Goal: Book appointment/travel/reservation

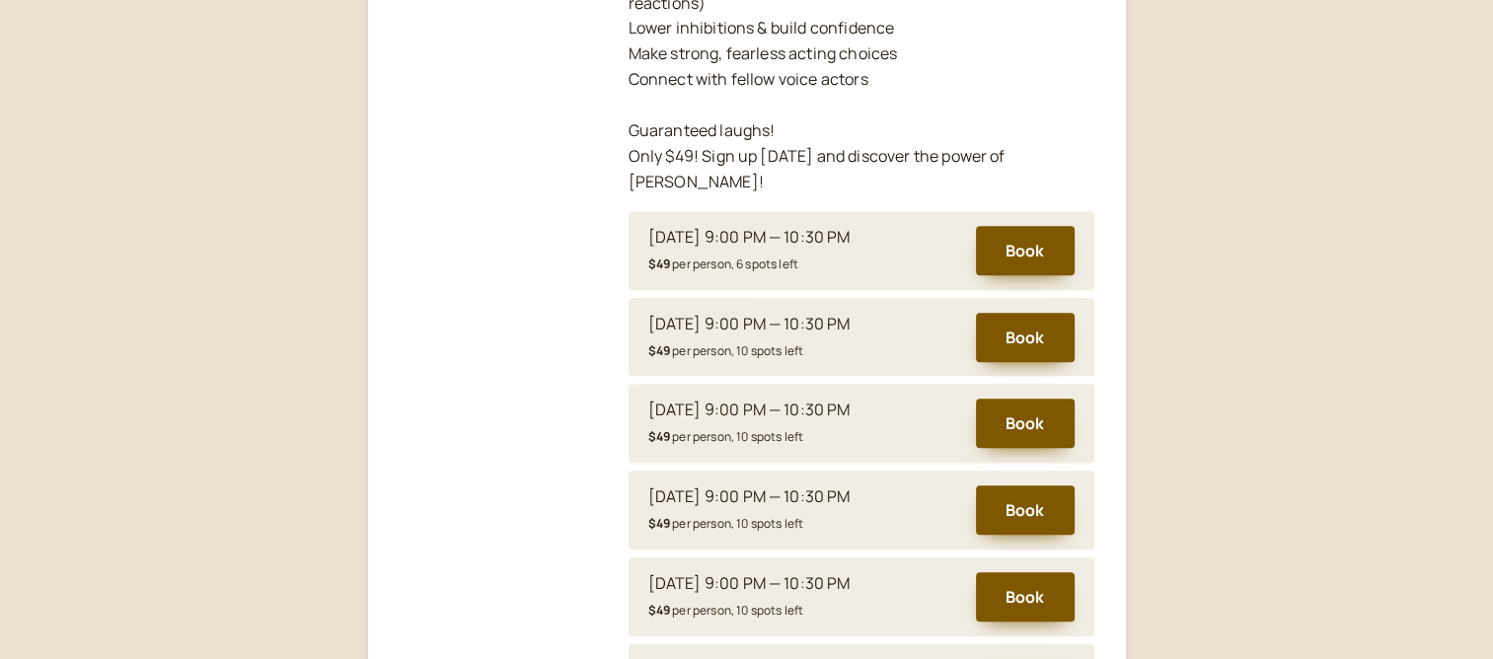
scroll to position [783, 0]
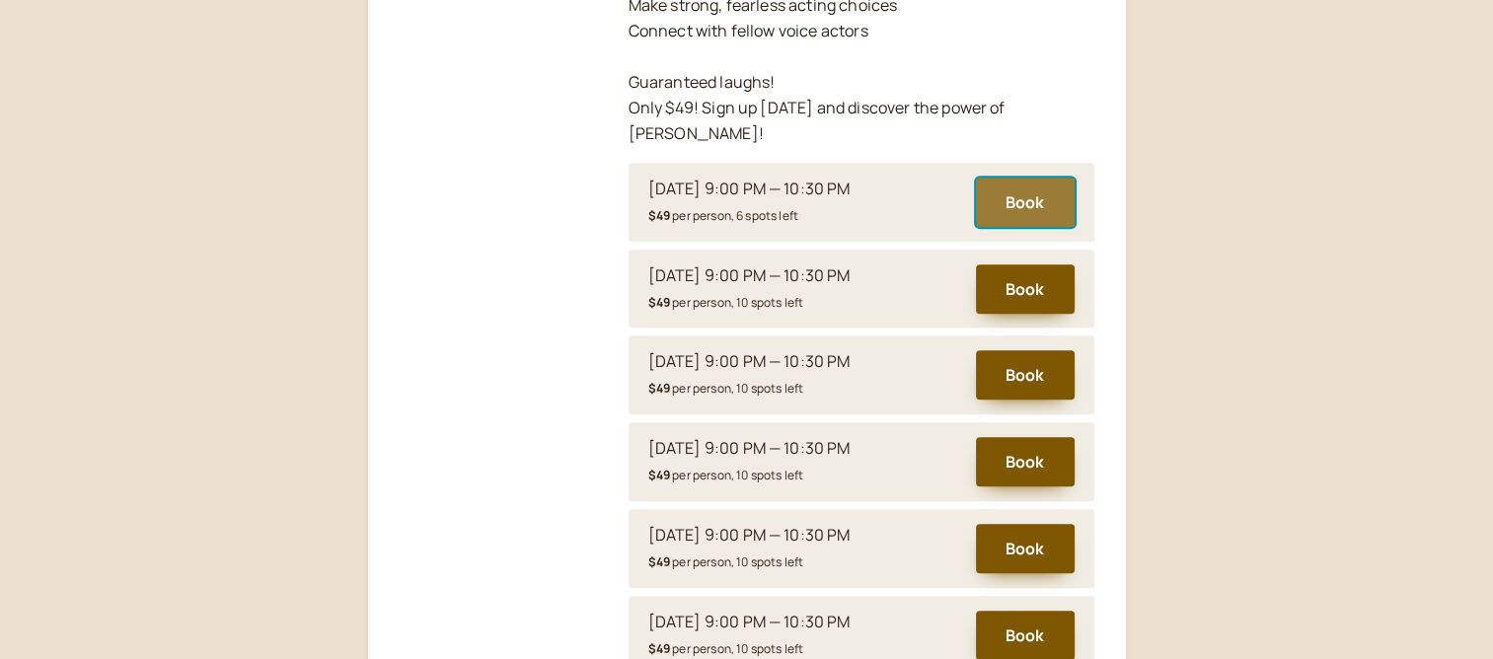
click at [1016, 178] on button "Book" at bounding box center [1025, 202] width 99 height 49
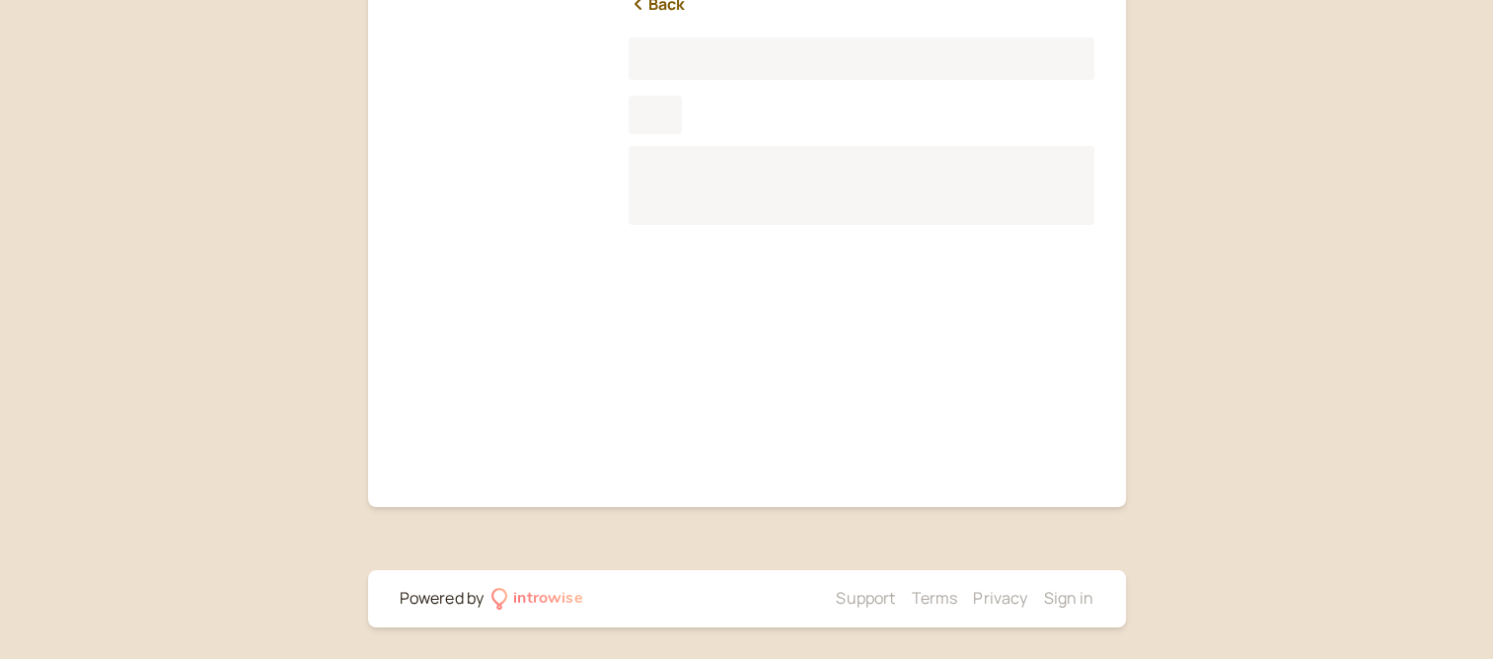
scroll to position [245, 0]
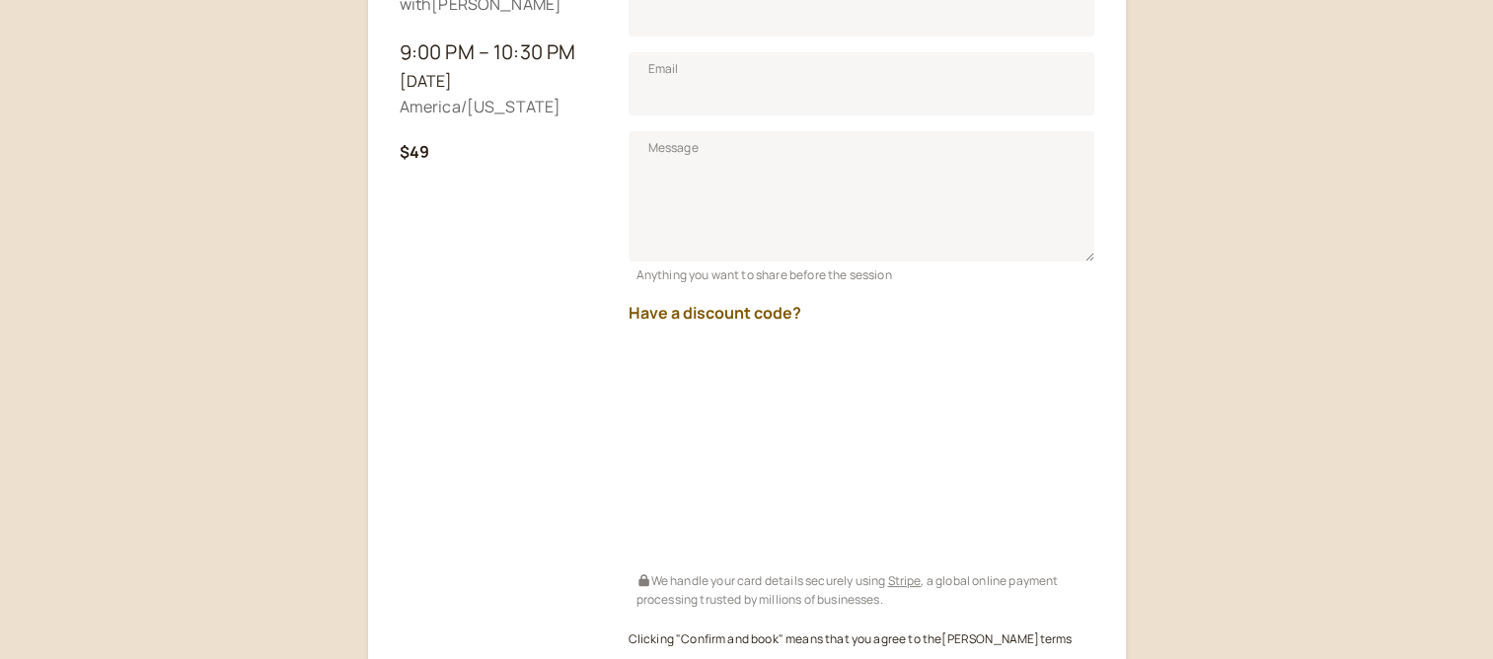
scroll to position [442, 0]
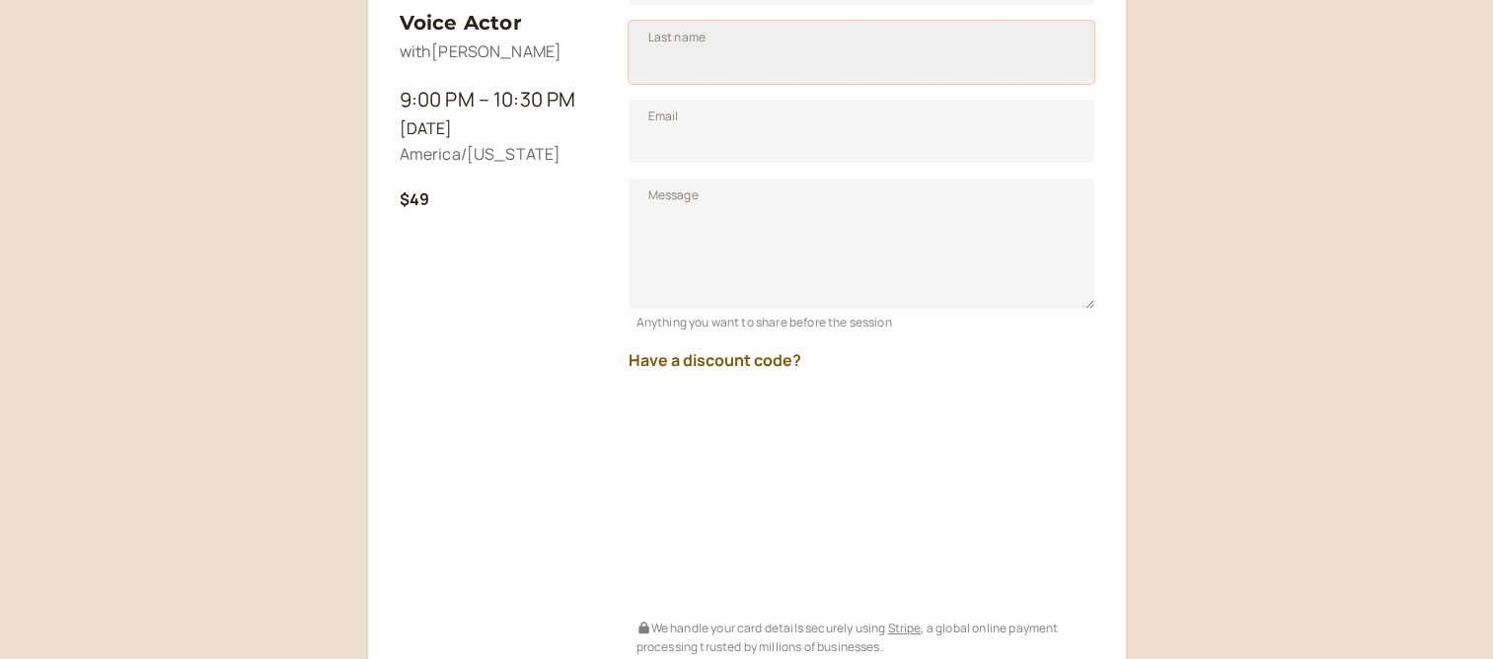
click at [679, 65] on input "Last name" at bounding box center [862, 52] width 466 height 63
drag, startPoint x: 735, startPoint y: 52, endPoint x: 590, endPoint y: 74, distance: 146.7
click at [590, 74] on div "TimProv: Improvisational Theater for The Voice Actor with [PERSON_NAME] 9:00 PM…" at bounding box center [747, 222] width 695 height 1234
type input "[PERSON_NAME]"
click at [696, 135] on input "Email" at bounding box center [862, 131] width 466 height 63
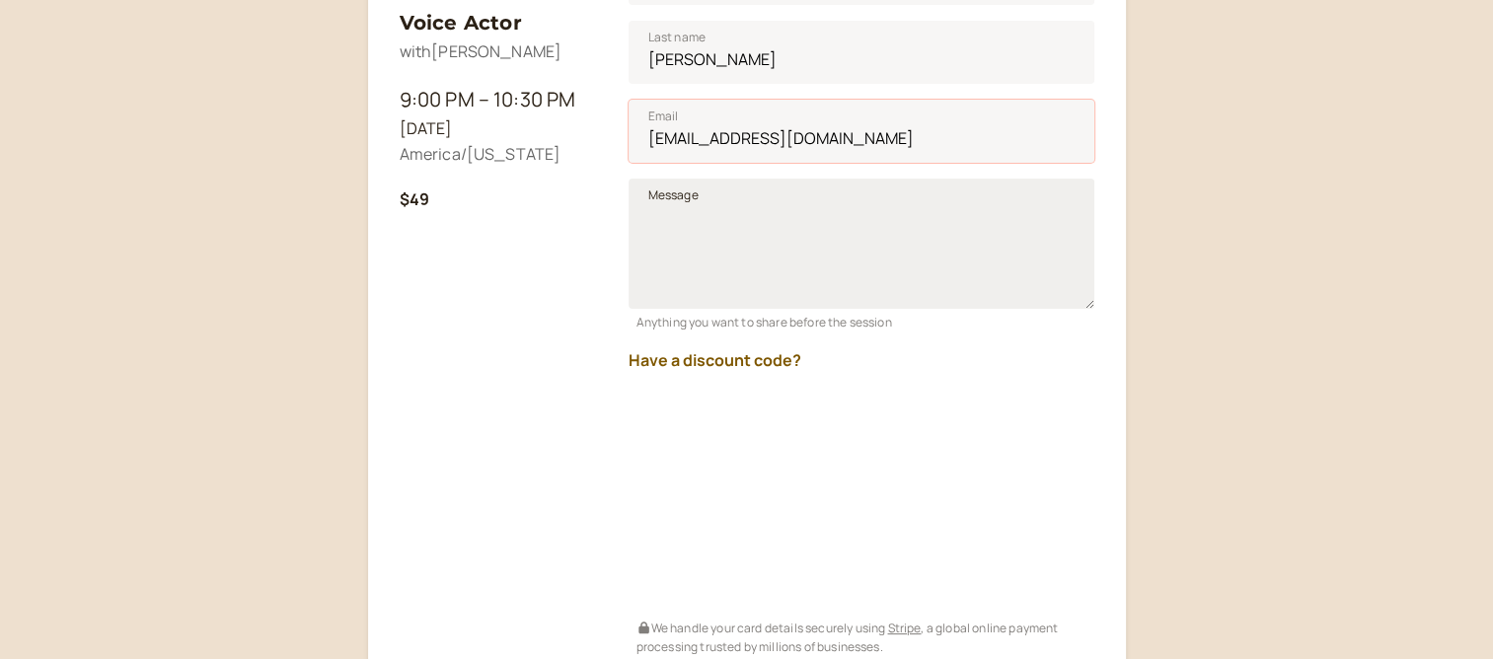
type input "[EMAIL_ADDRESS][DOMAIN_NAME]"
click at [632, 215] on textarea "Message" at bounding box center [862, 244] width 466 height 130
type textarea "Learning and growth is my goal..."
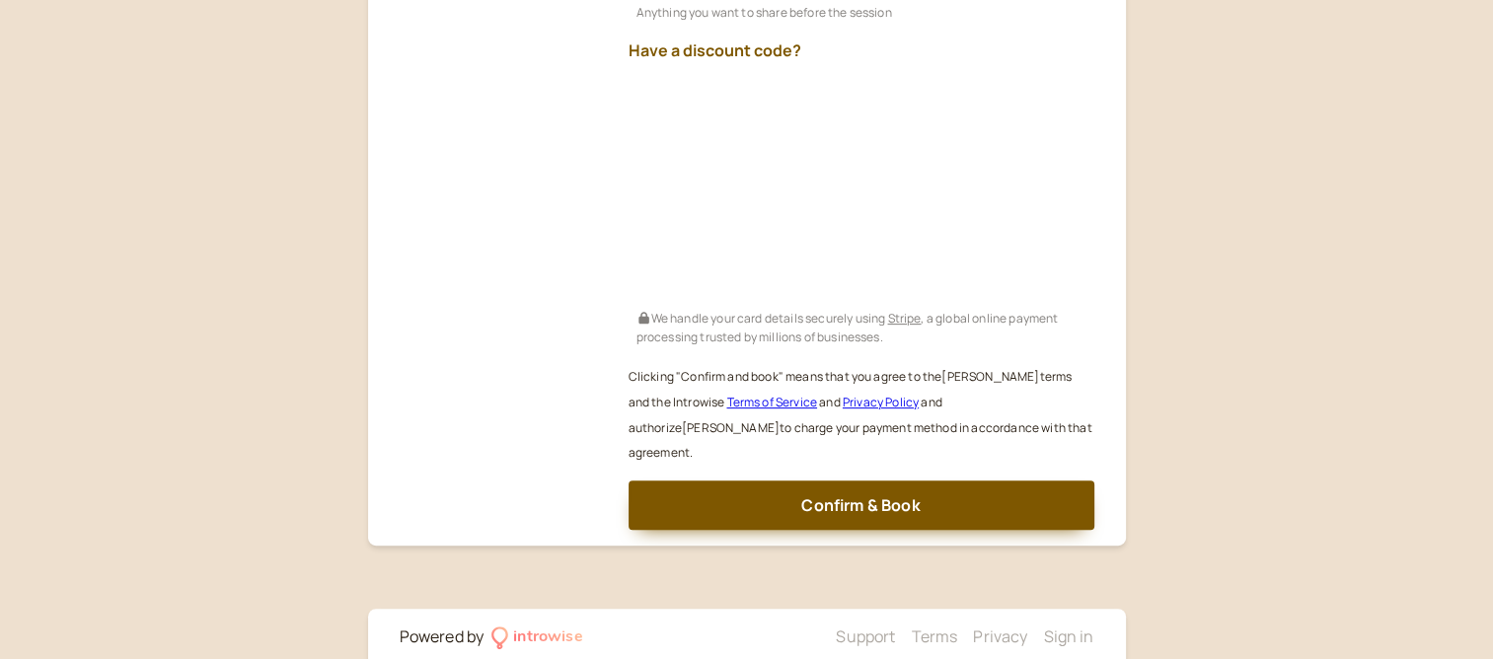
scroll to position [763, 0]
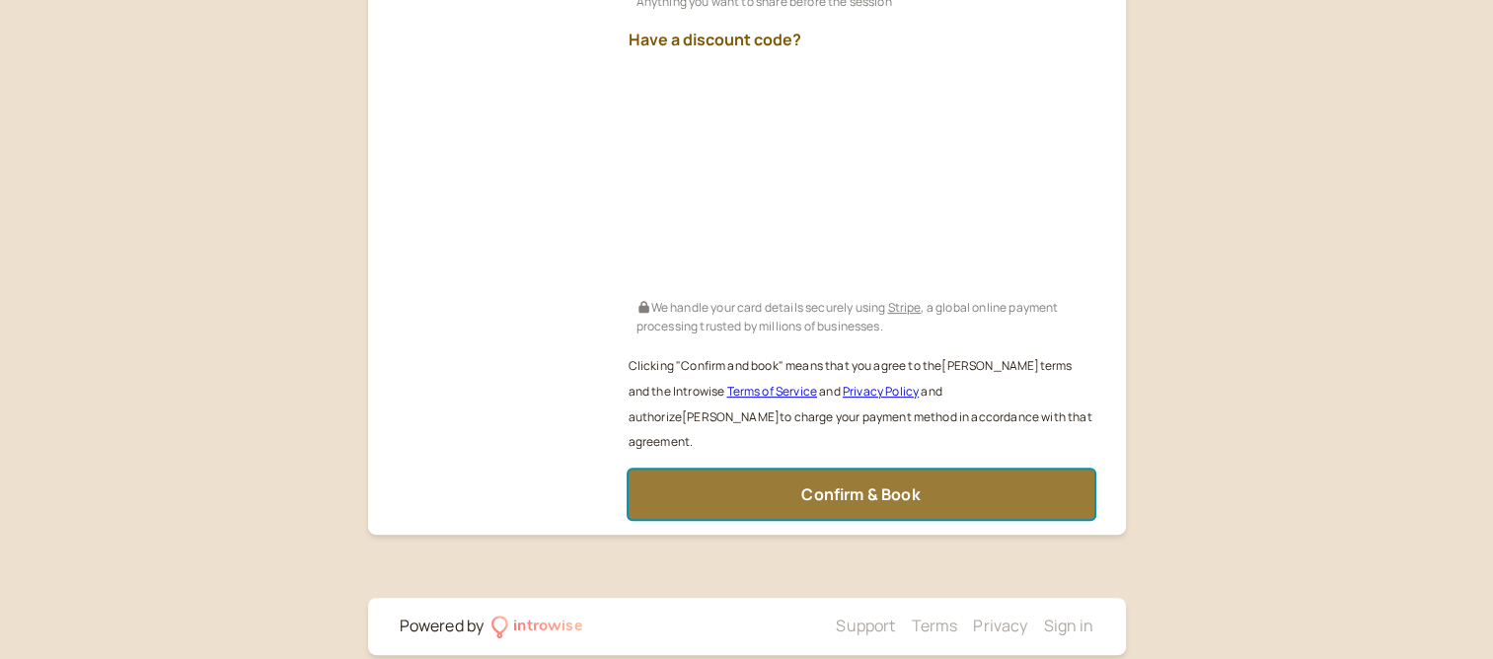
click at [801, 484] on span "Confirm & Book" at bounding box center [860, 495] width 118 height 22
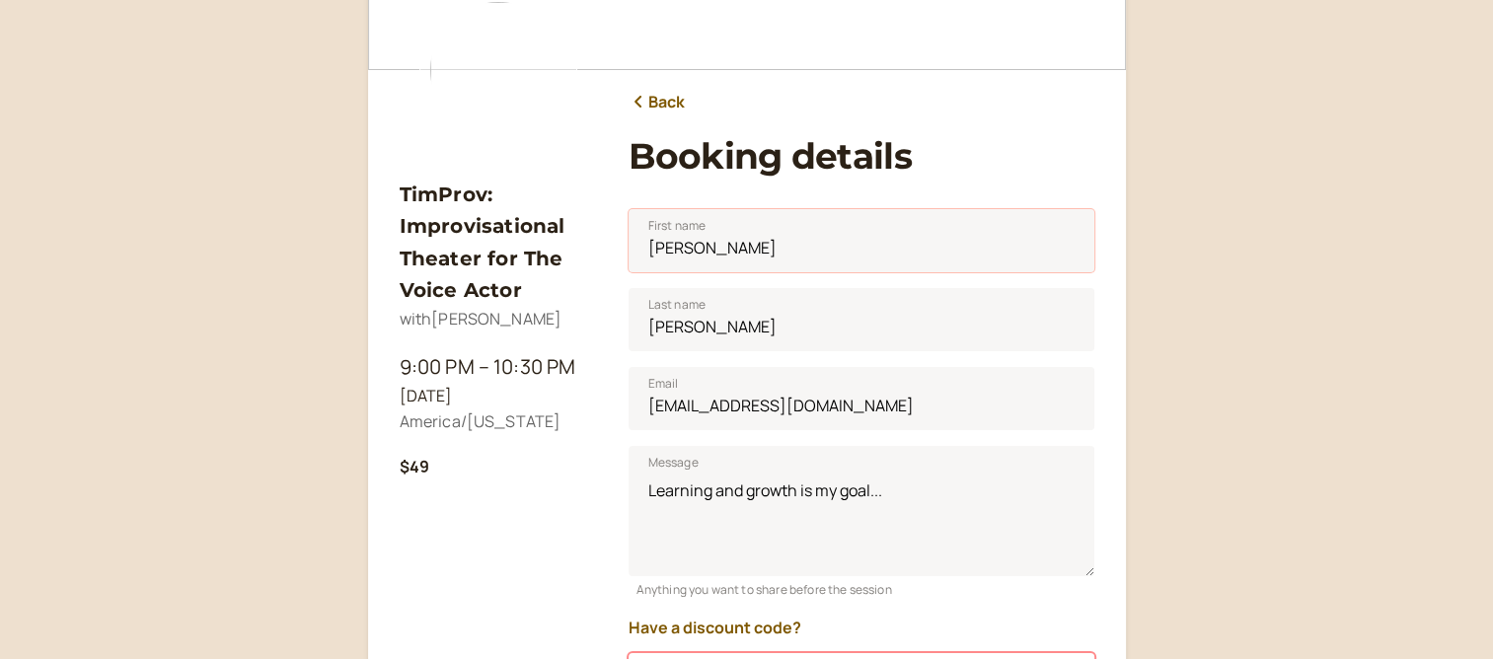
scroll to position [197, 0]
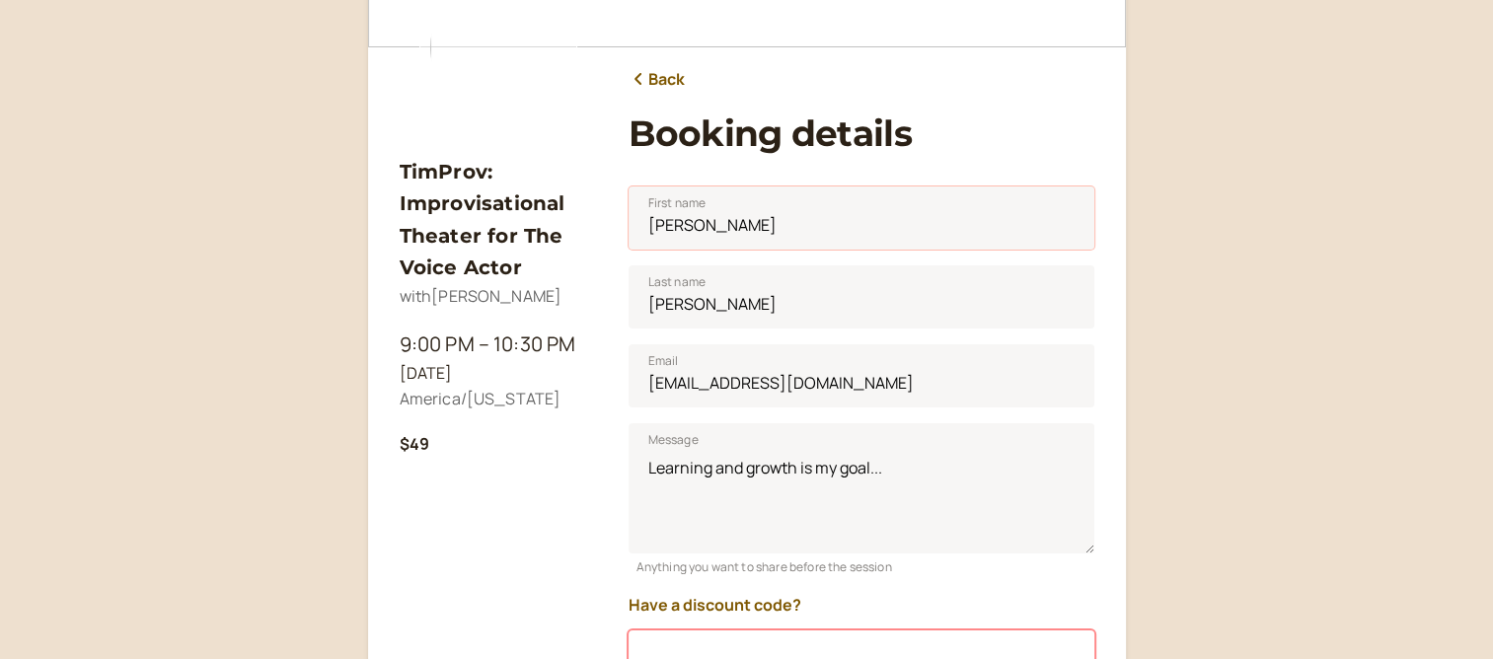
type input "[PERSON_NAME]"
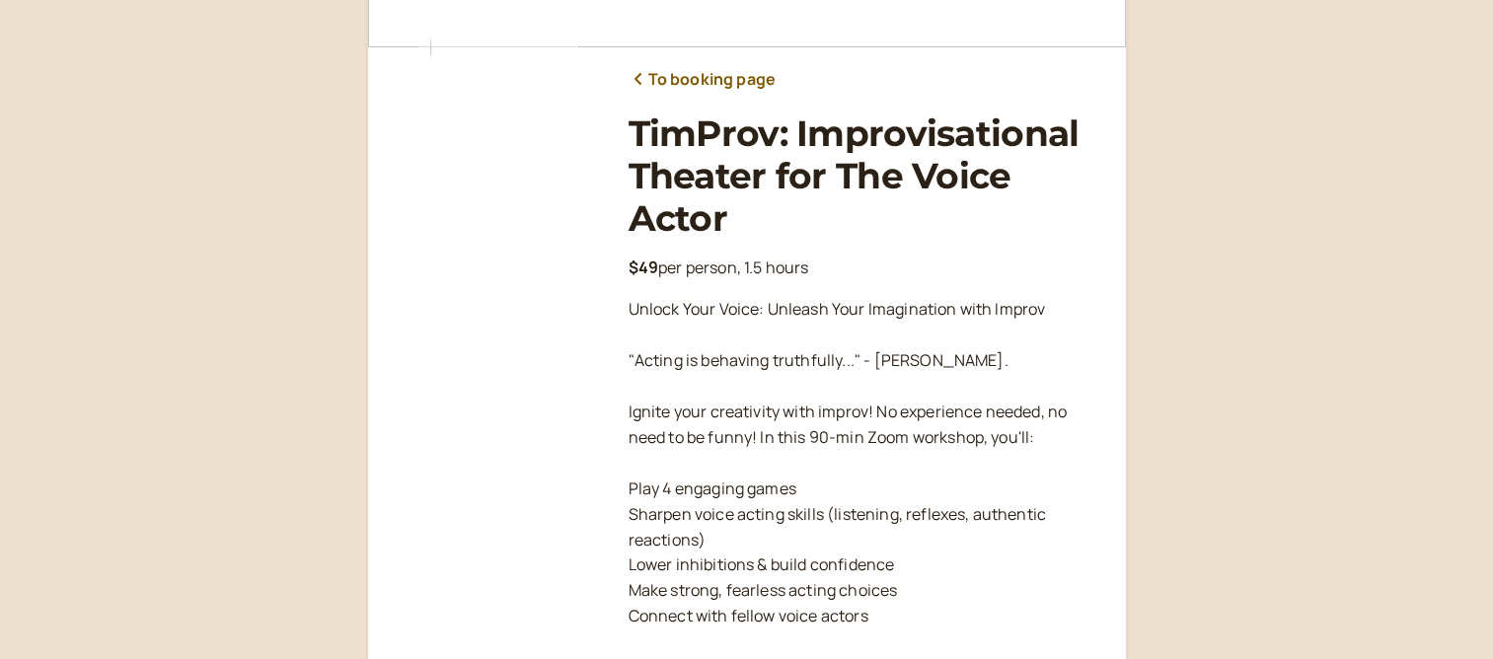
scroll to position [576, 0]
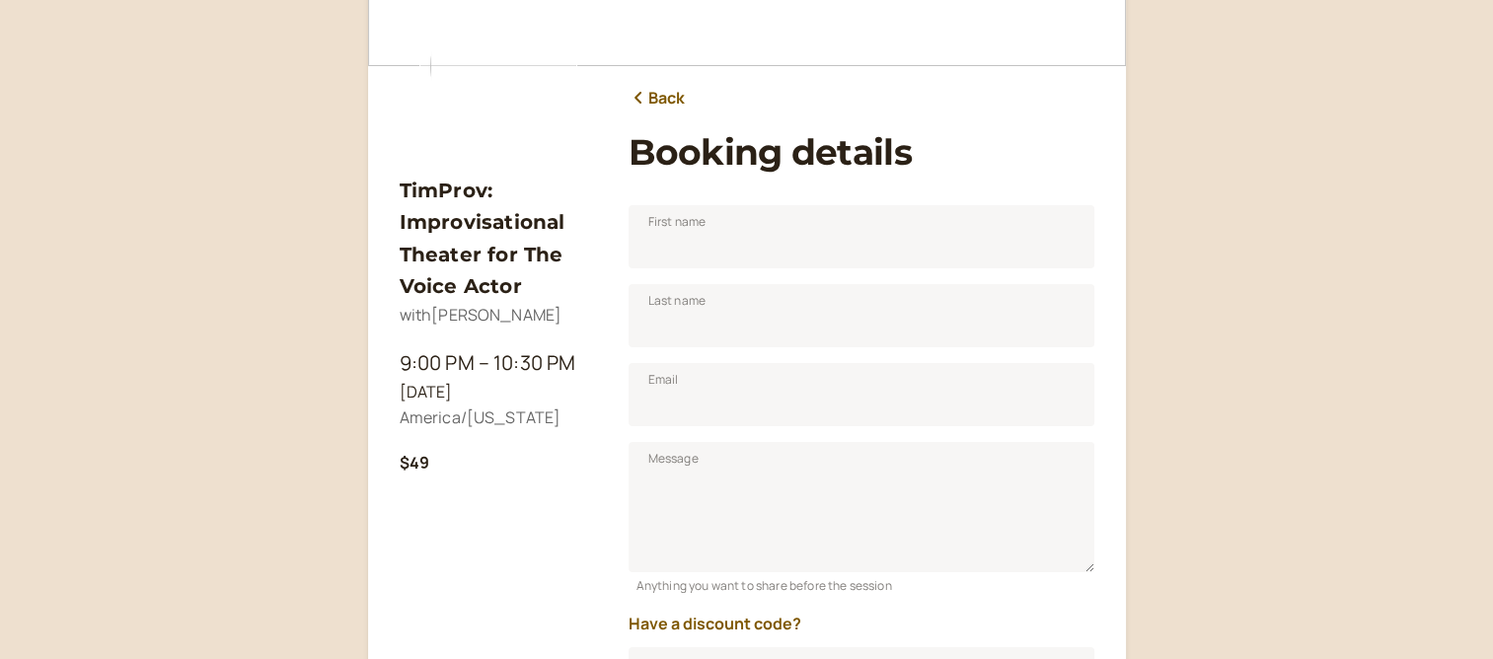
scroll to position [245, 0]
